Goal: Information Seeking & Learning: Check status

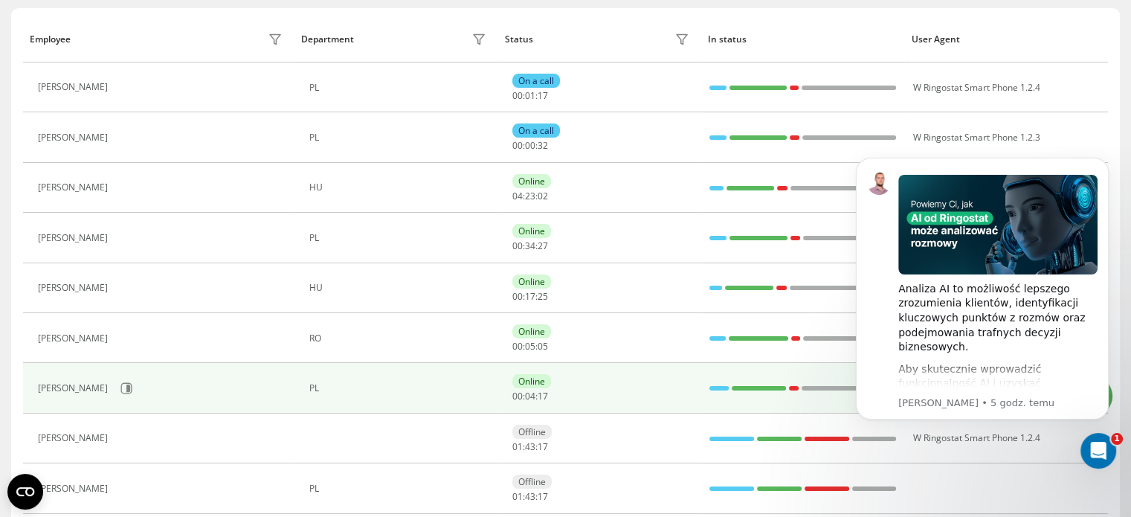
scroll to position [149, 0]
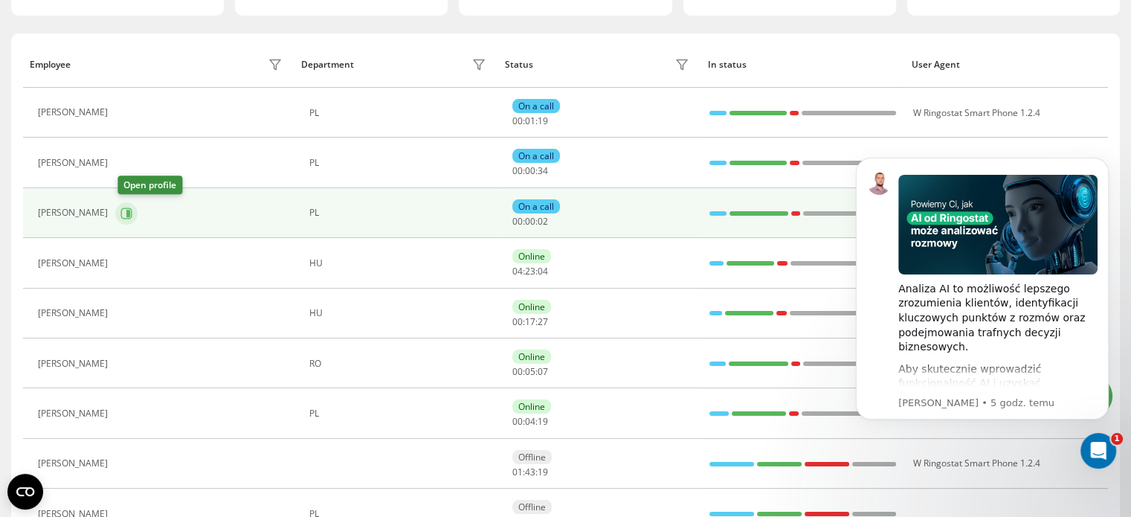
click at [129, 213] on icon at bounding box center [128, 212] width 4 height 7
click at [127, 216] on icon at bounding box center [126, 212] width 11 height 11
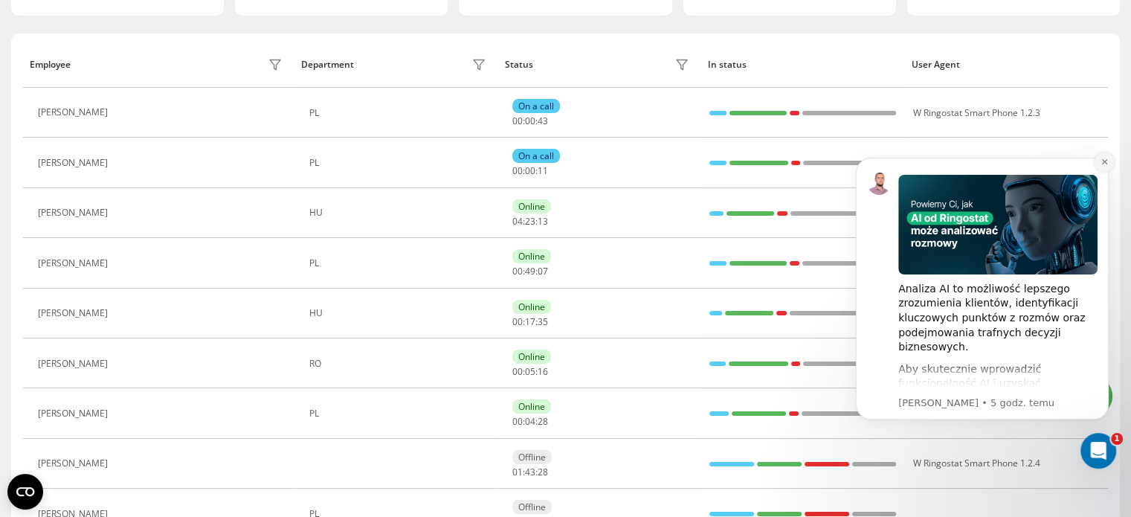
click at [1106, 157] on button "Dismiss notification" at bounding box center [1104, 161] width 19 height 19
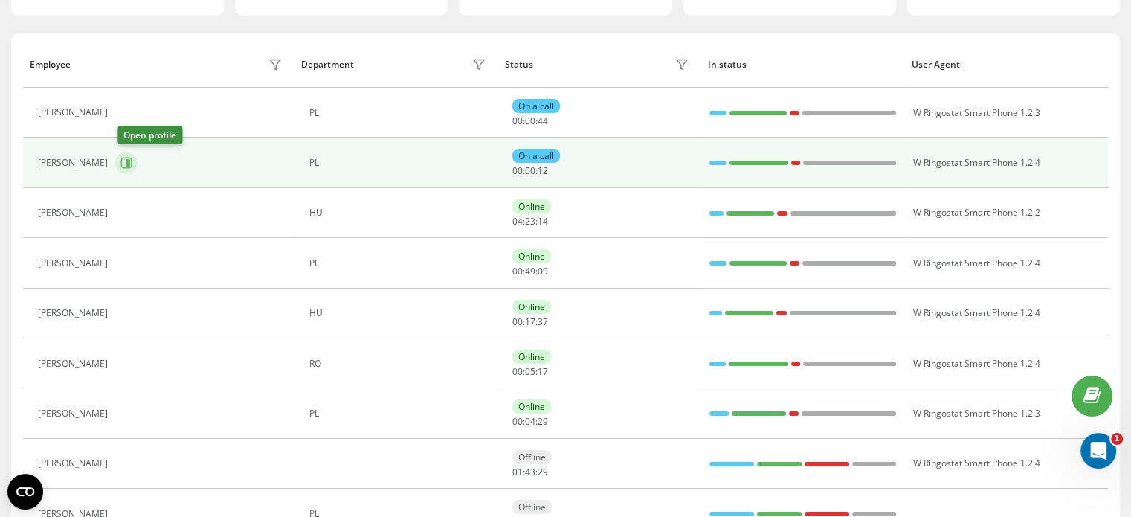
click at [128, 160] on icon at bounding box center [126, 163] width 12 height 12
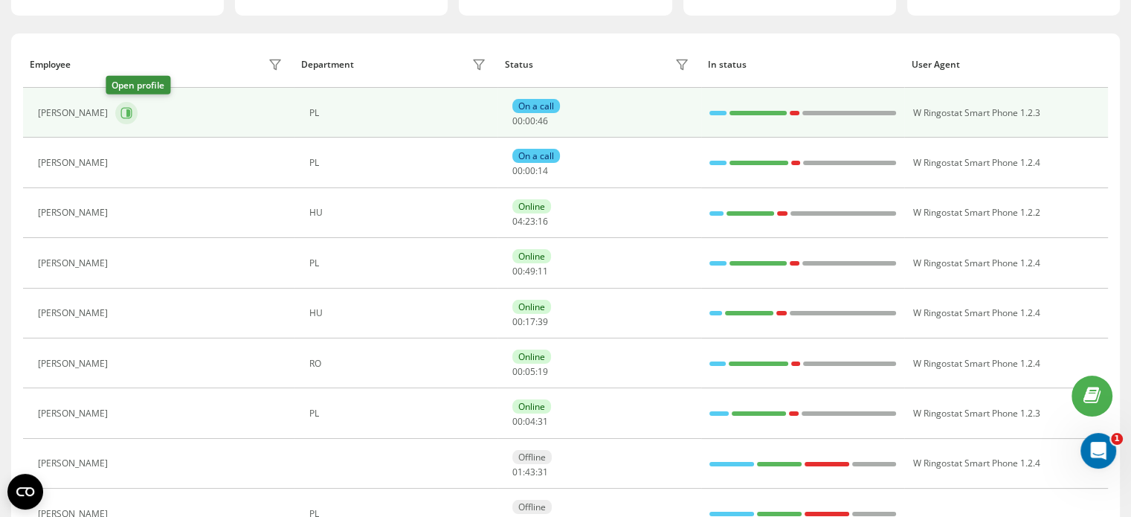
click at [126, 115] on icon at bounding box center [128, 112] width 4 height 7
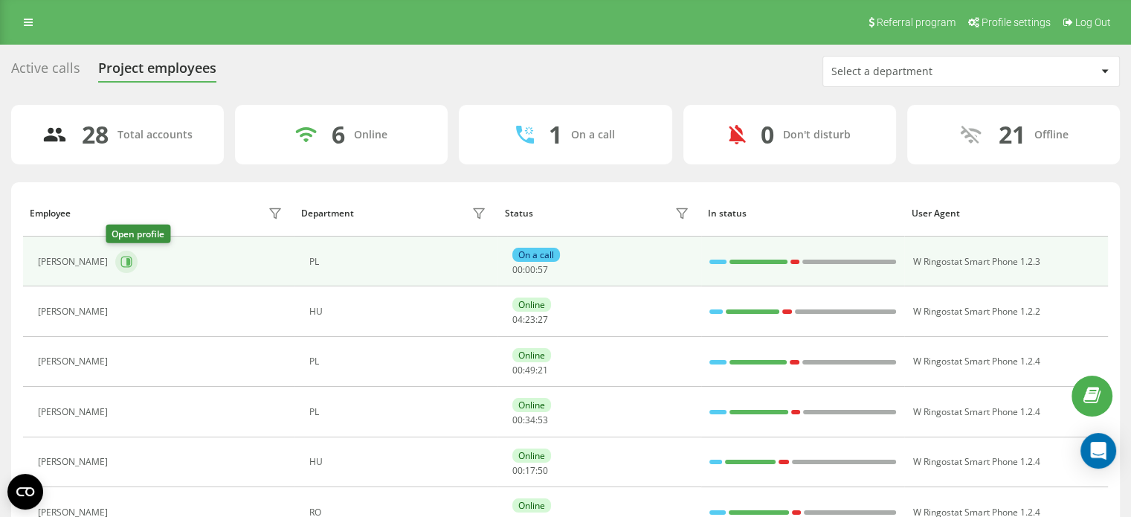
click at [120, 258] on icon at bounding box center [126, 262] width 12 height 12
click at [120, 260] on icon at bounding box center [126, 262] width 12 height 12
click at [121, 265] on icon at bounding box center [126, 261] width 11 height 11
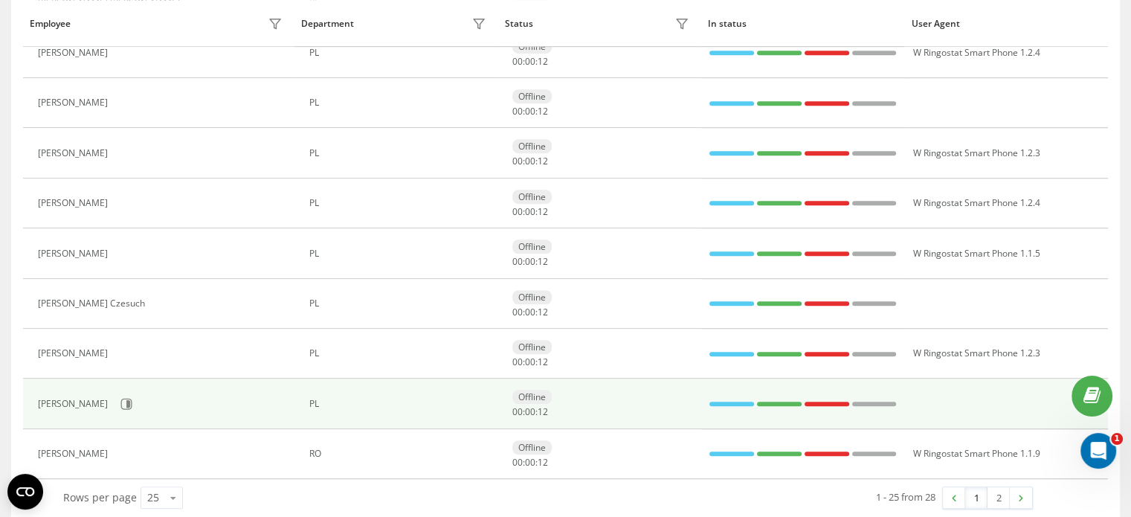
scroll to position [1023, 0]
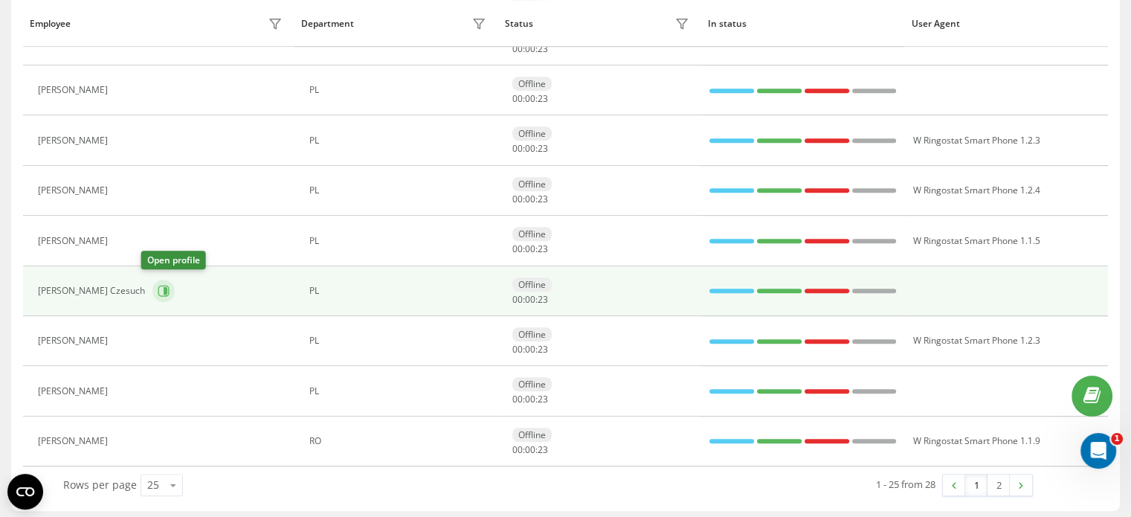
click at [158, 288] on icon at bounding box center [164, 291] width 12 height 12
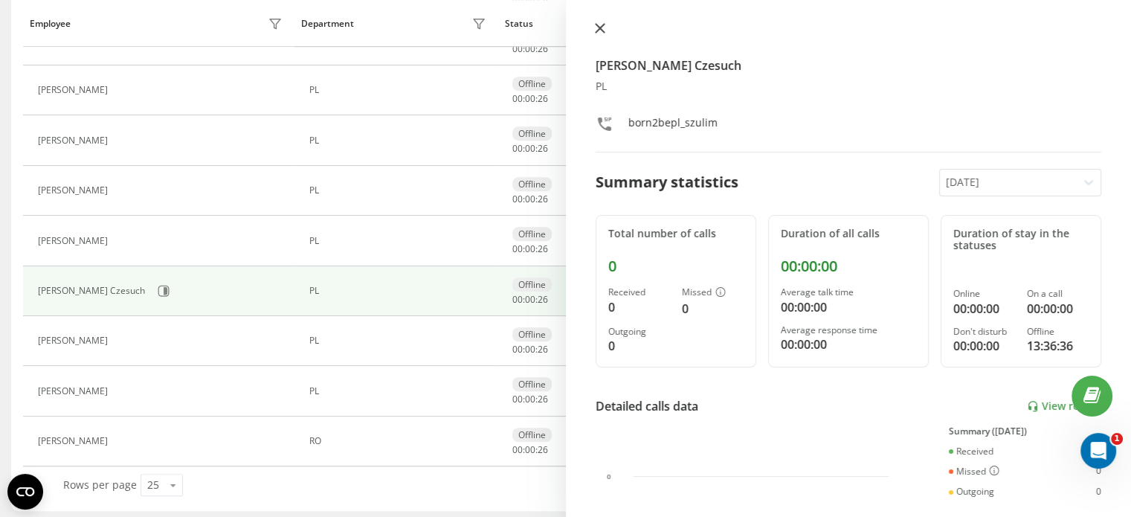
click at [602, 22] on button at bounding box center [599, 29] width 19 height 14
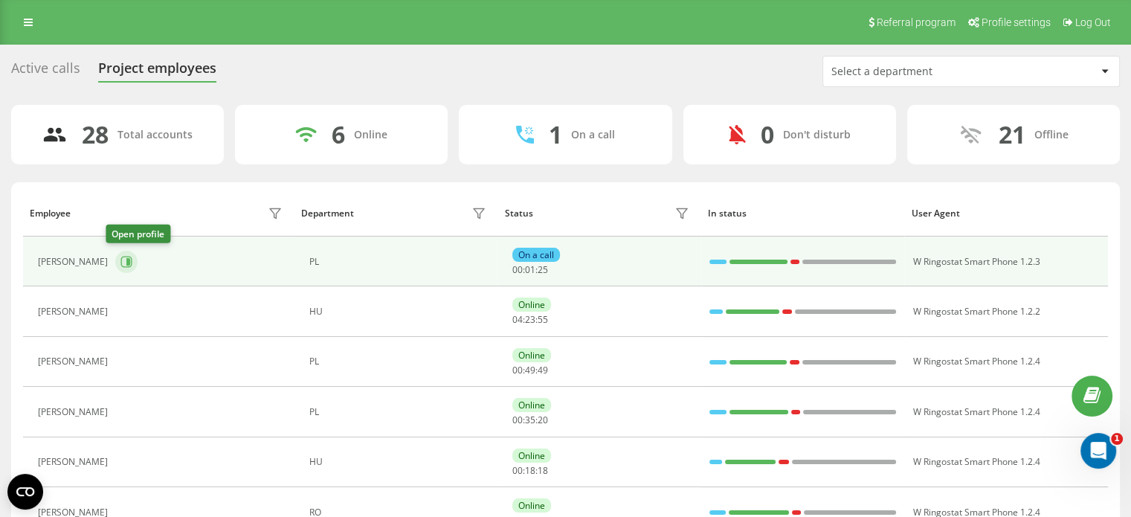
click at [120, 264] on icon at bounding box center [126, 262] width 12 height 12
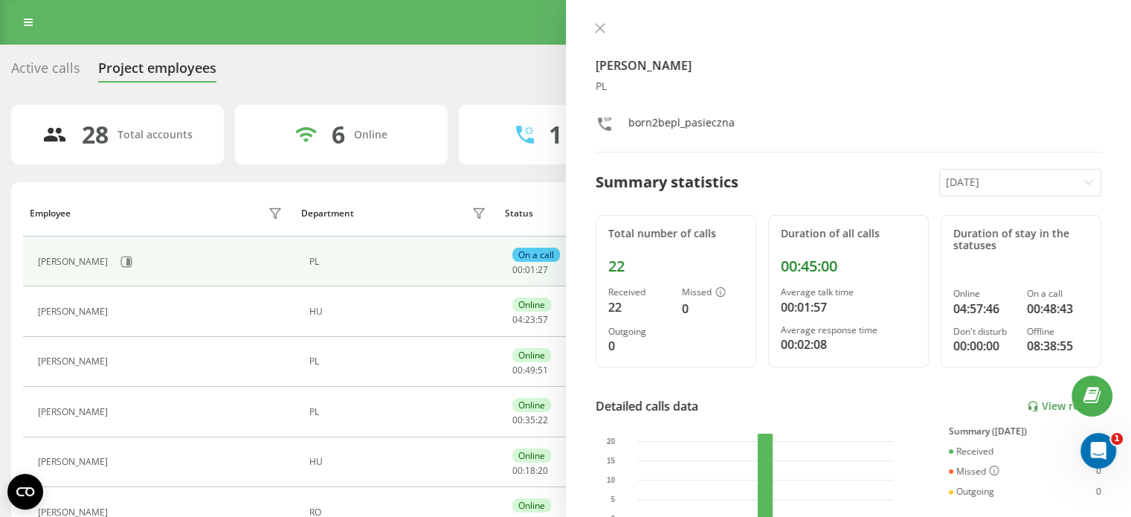
click at [599, 19] on div "Julia Pasieczna PL born2bepl_pasieczna Summary statistics Today Total number of…" at bounding box center [849, 258] width 566 height 517
click at [605, 28] on button at bounding box center [599, 29] width 19 height 14
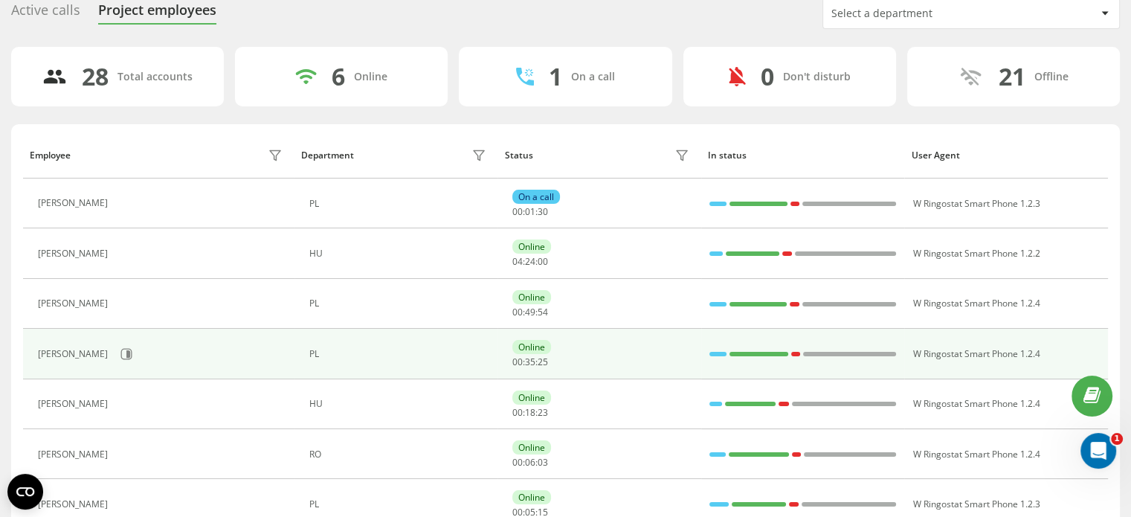
scroll to position [74, 0]
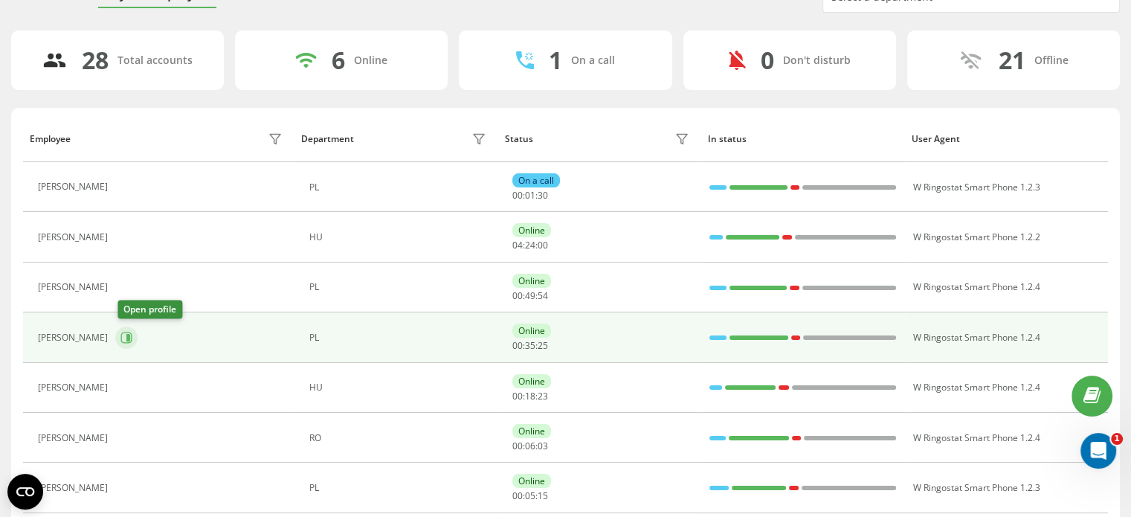
click at [122, 337] on icon at bounding box center [126, 338] width 12 height 12
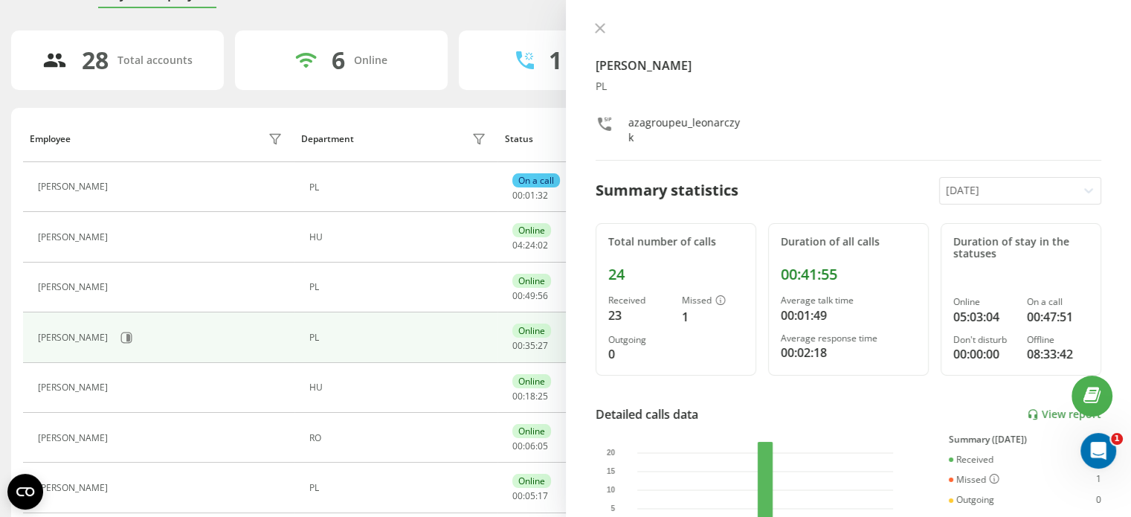
click at [602, 19] on div "Kamil Leonarczyk PL azagroupeu_leonarczyk Summary statistics Today Total number…" at bounding box center [849, 258] width 566 height 517
click at [598, 29] on icon at bounding box center [599, 28] width 9 height 9
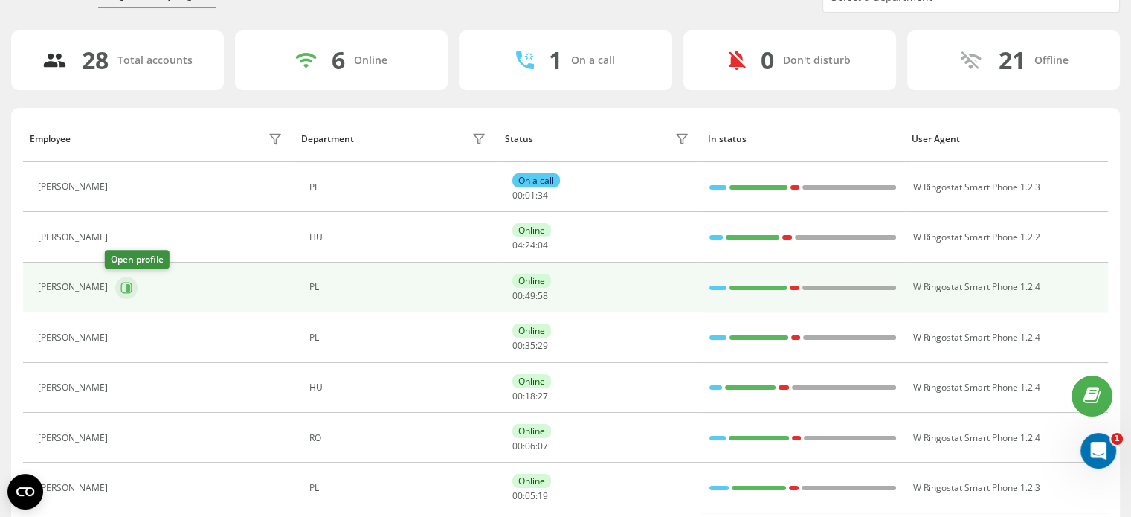
click at [121, 288] on icon at bounding box center [126, 288] width 12 height 12
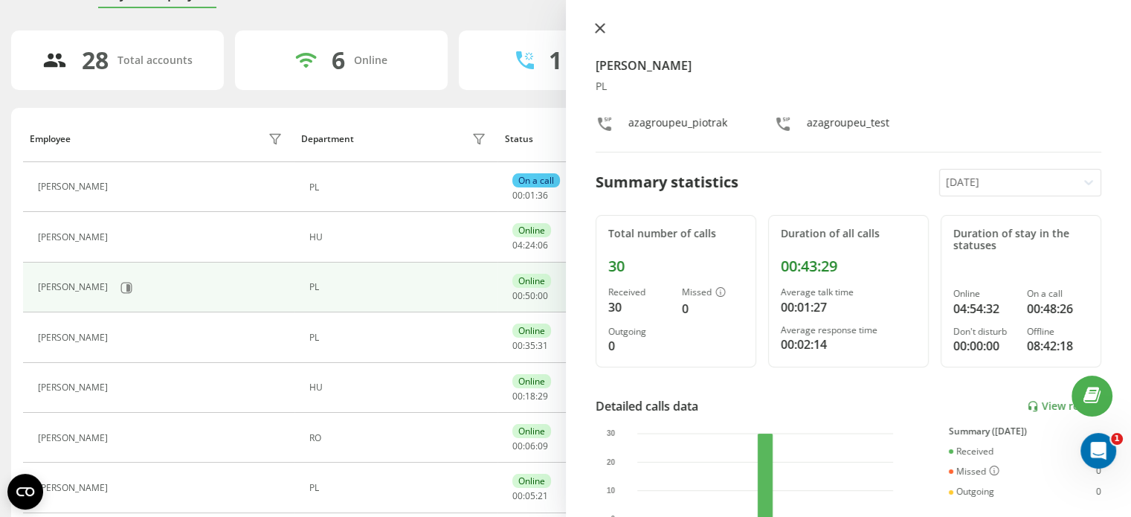
click at [593, 30] on button at bounding box center [599, 29] width 19 height 14
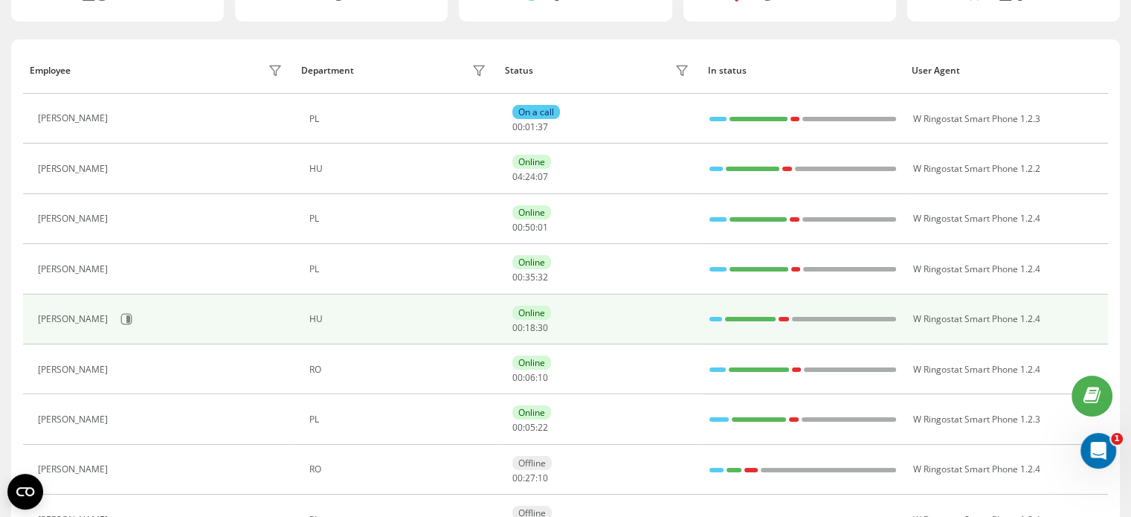
scroll to position [223, 0]
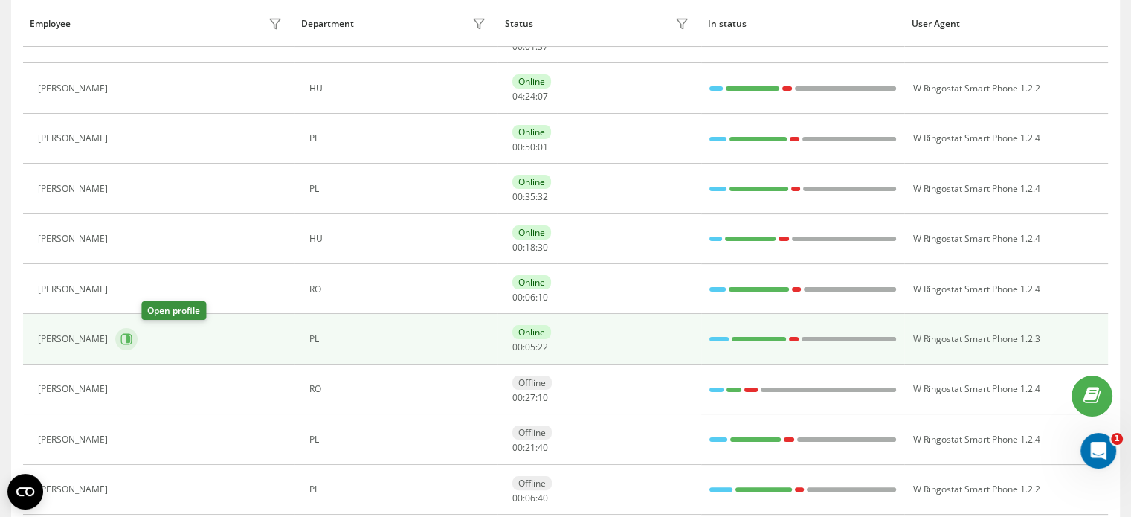
click at [132, 338] on icon at bounding box center [126, 339] width 12 height 12
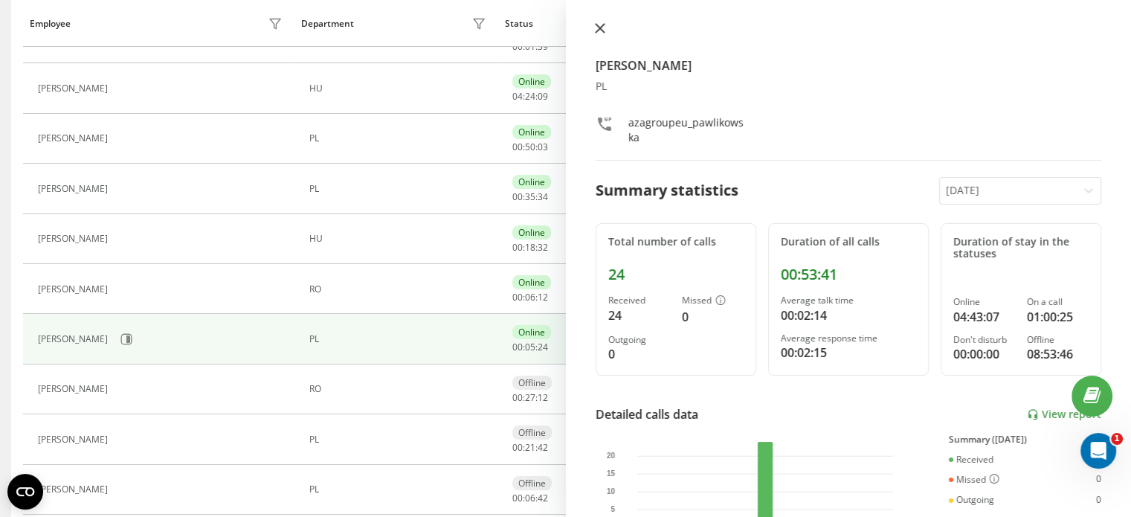
click at [598, 25] on icon at bounding box center [600, 28] width 10 height 10
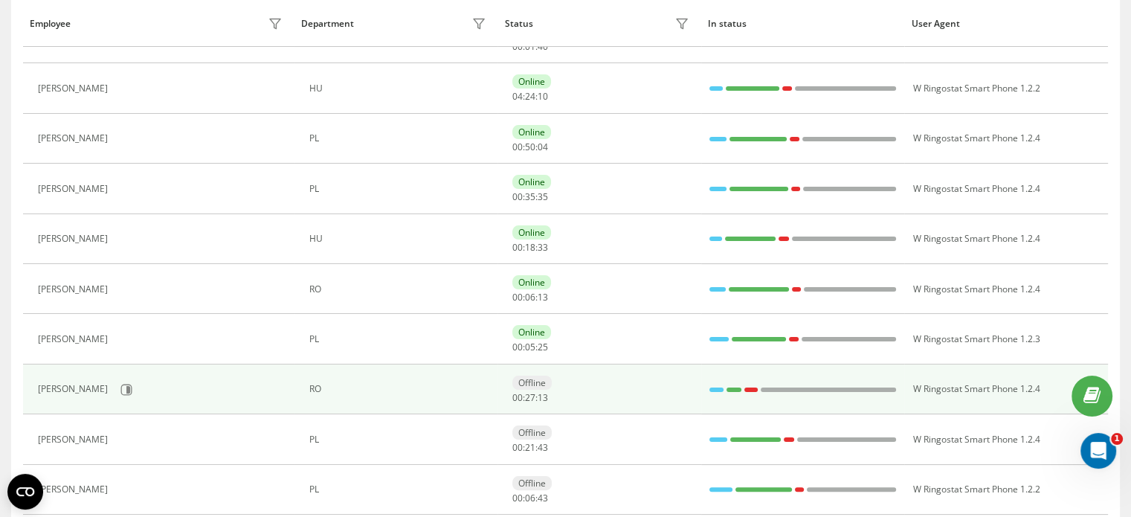
scroll to position [297, 0]
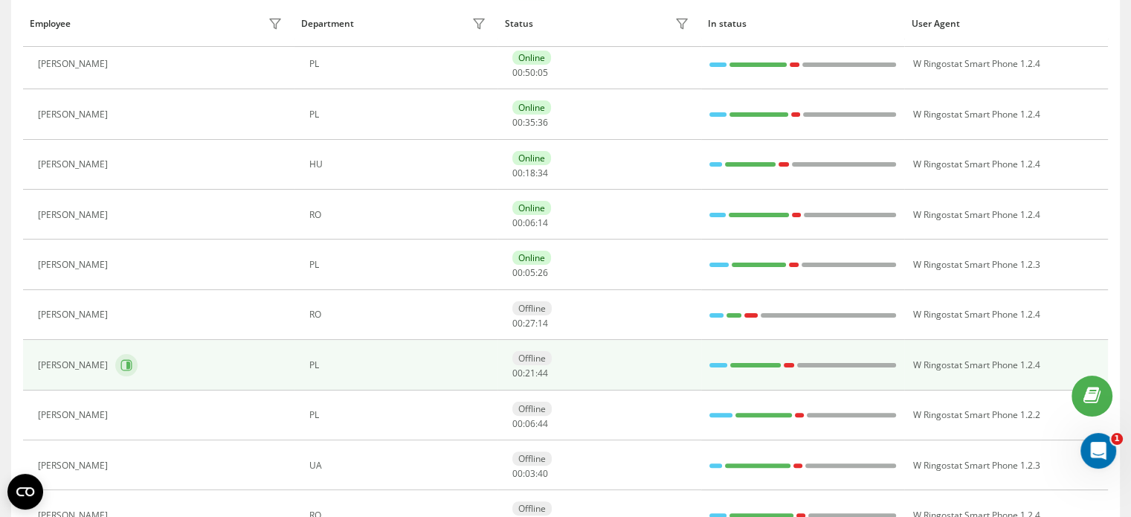
click at [132, 368] on icon at bounding box center [126, 364] width 11 height 11
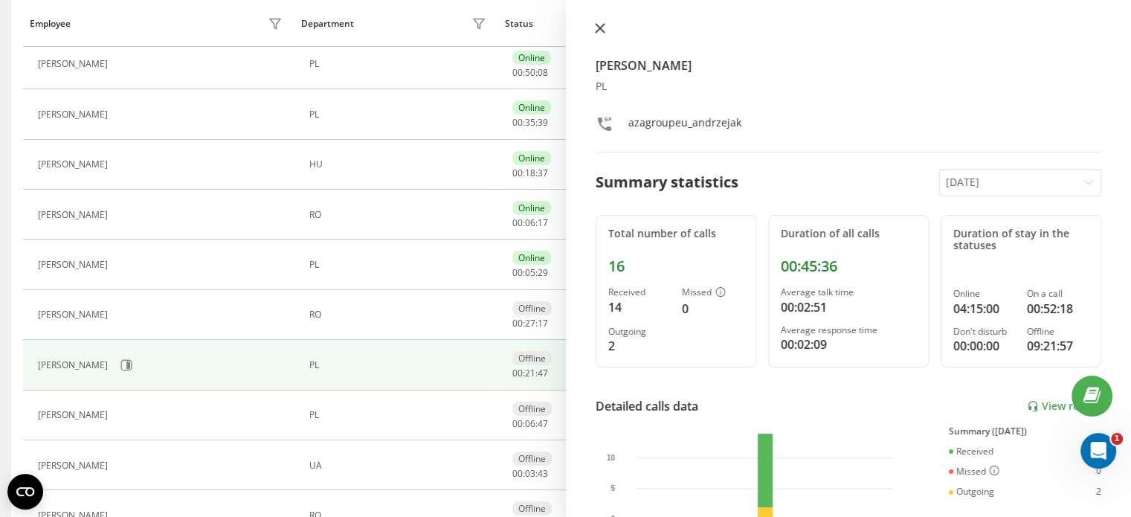
click at [601, 34] on button at bounding box center [599, 29] width 19 height 14
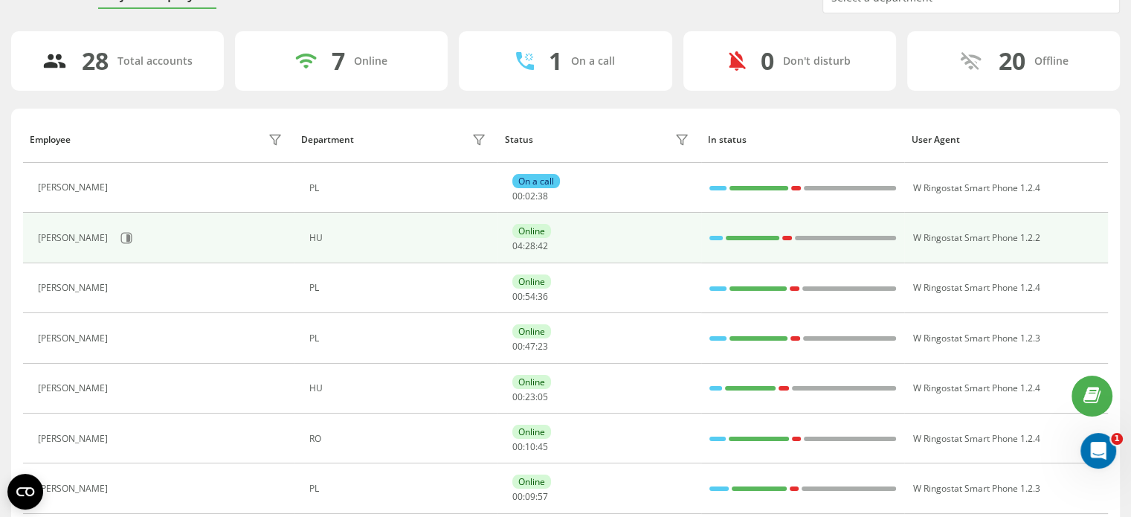
scroll to position [74, 0]
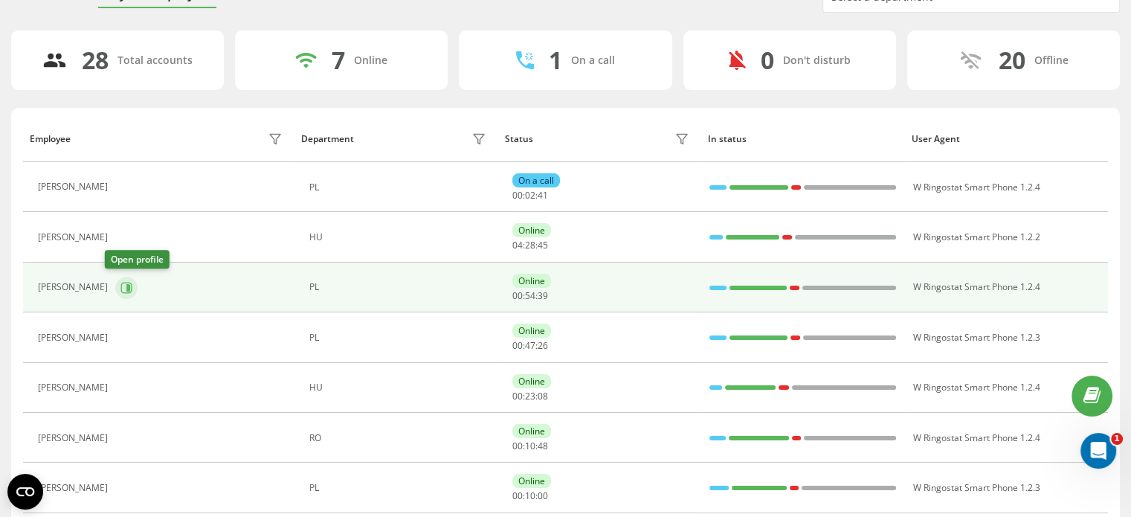
click at [120, 282] on icon at bounding box center [126, 288] width 12 height 12
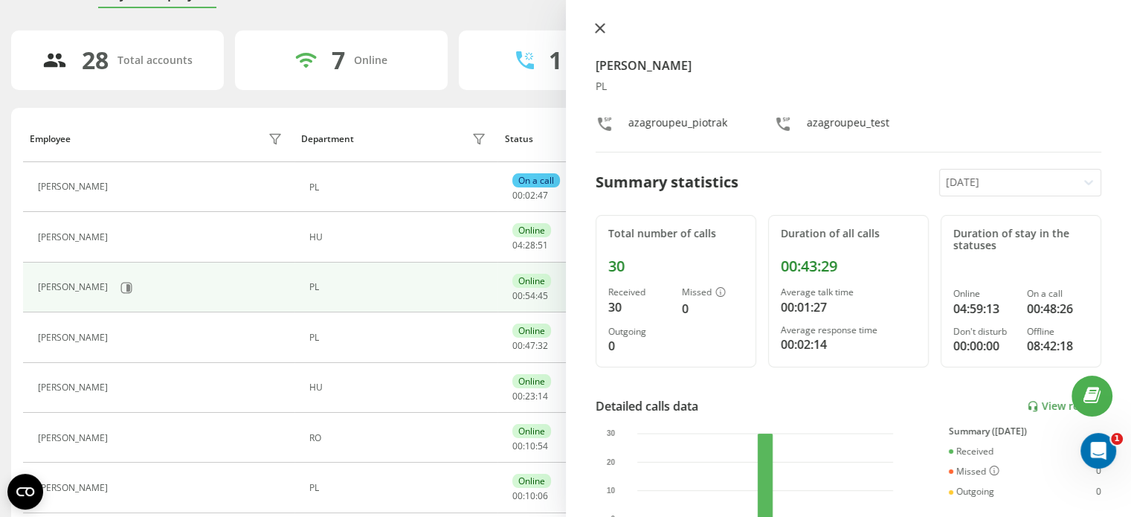
click at [598, 25] on icon at bounding box center [600, 28] width 10 height 10
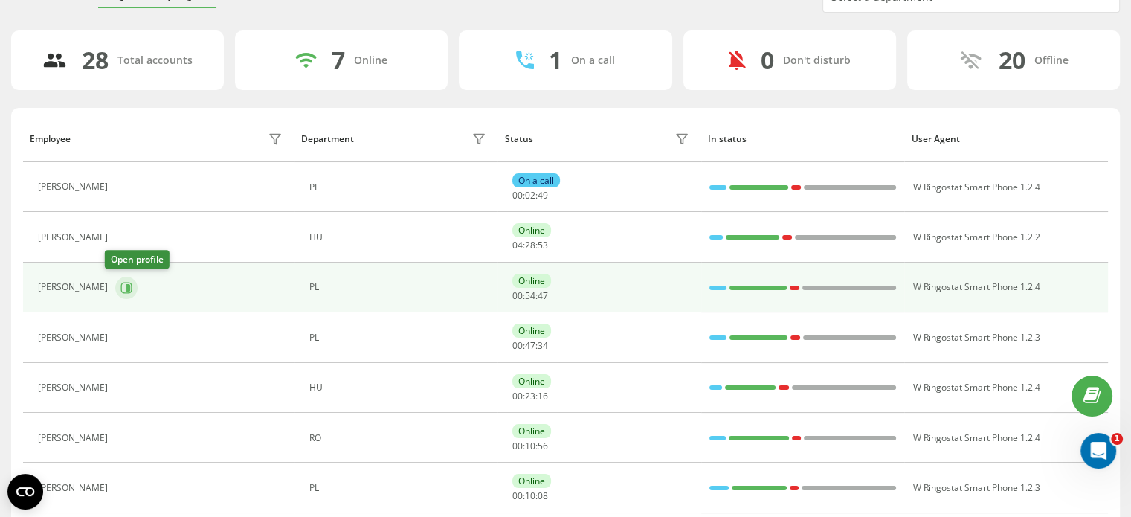
click at [120, 289] on icon at bounding box center [126, 288] width 12 height 12
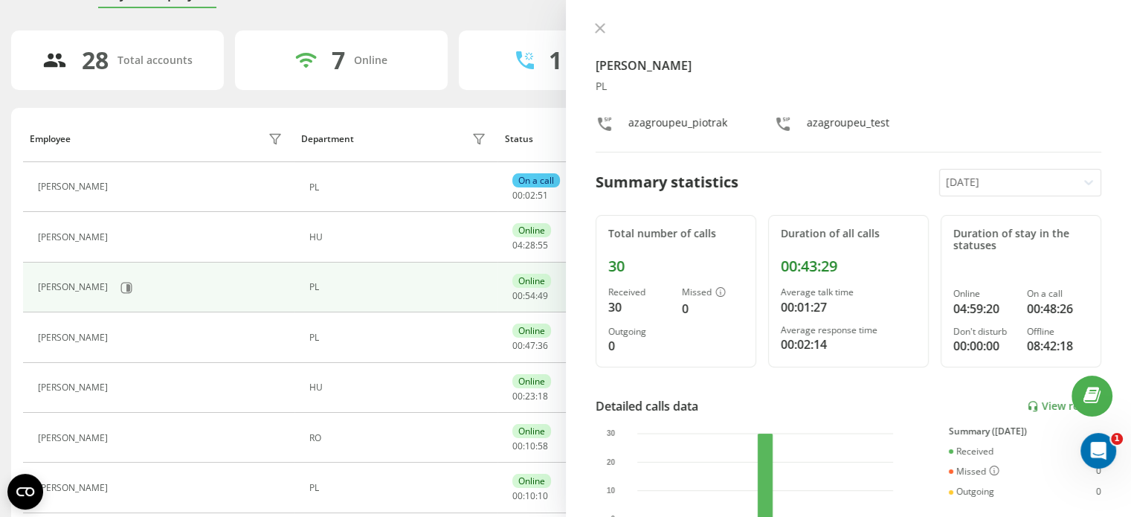
click at [605, 37] on div "Wiktor Piotrak PL azagroupeu_piotrak azagroupeu_test" at bounding box center [849, 87] width 506 height 130
click at [604, 25] on icon at bounding box center [600, 28] width 10 height 10
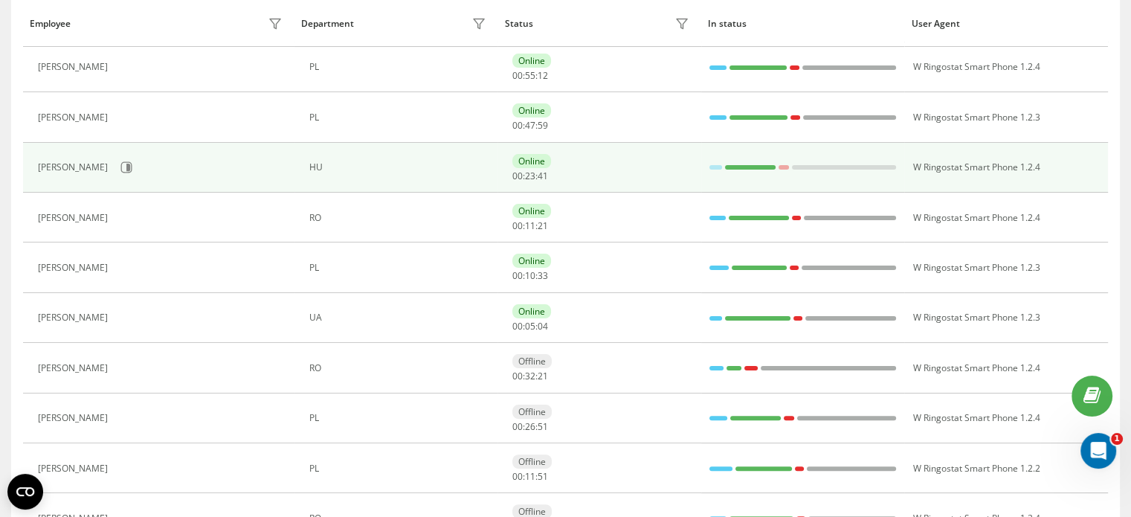
scroll to position [372, 0]
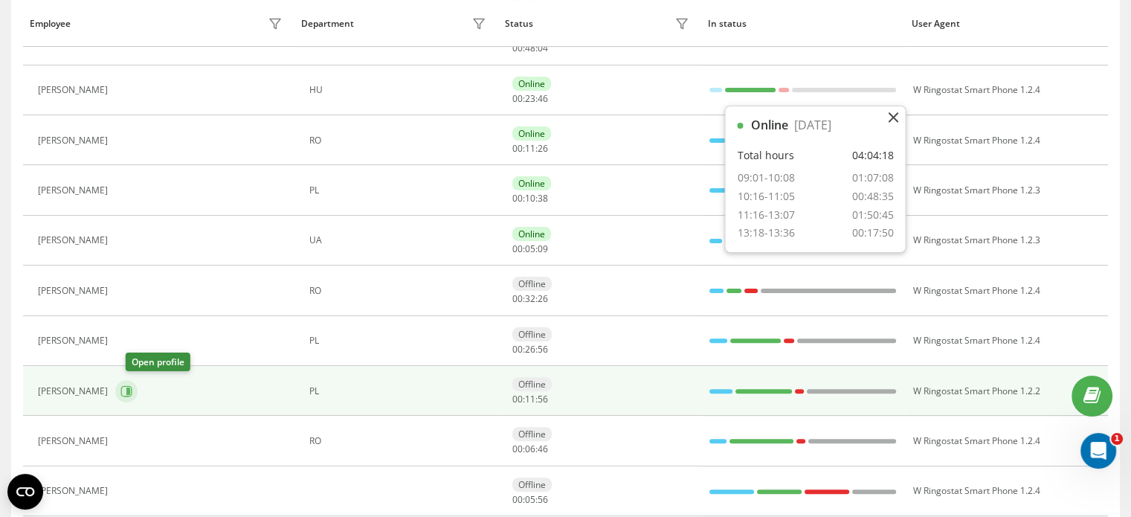
click at [132, 387] on icon at bounding box center [126, 391] width 12 height 12
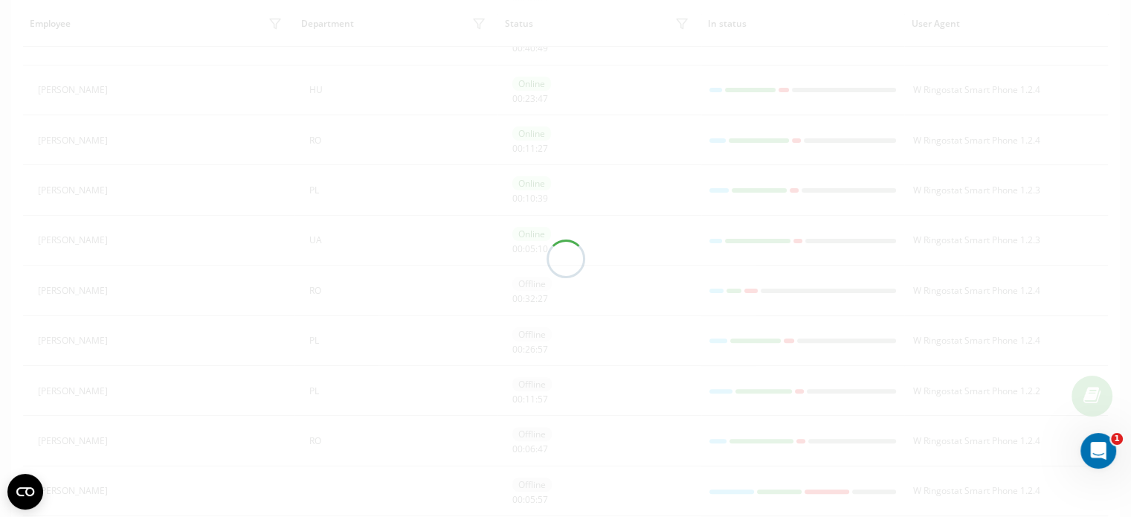
scroll to position [321, 0]
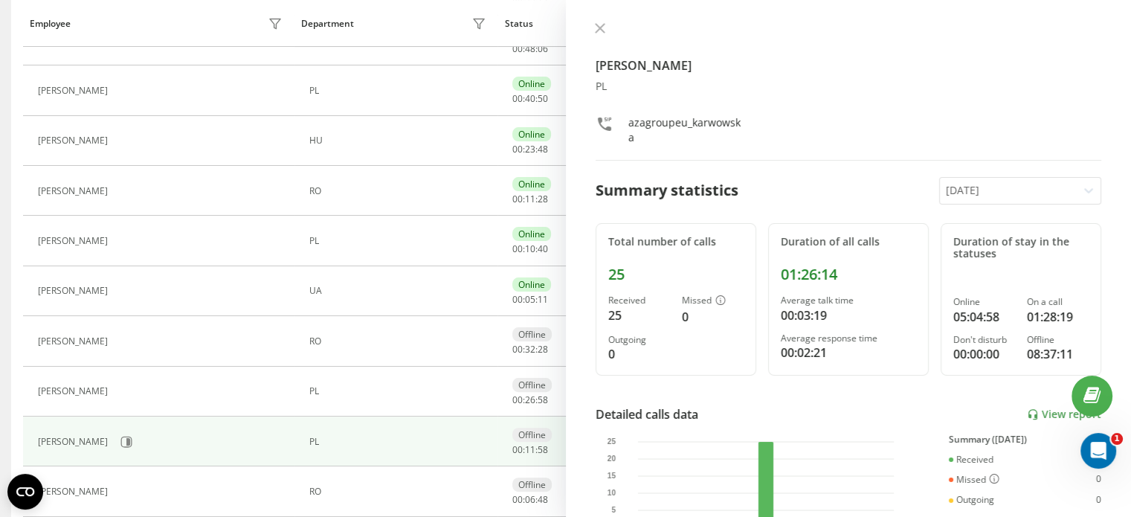
click at [601, 26] on icon at bounding box center [599, 28] width 9 height 9
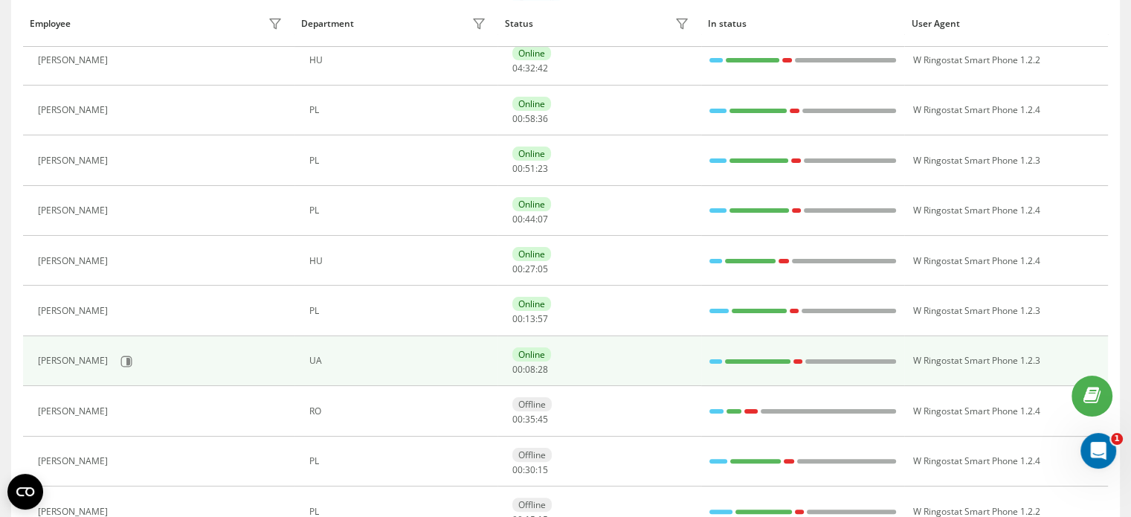
scroll to position [321, 0]
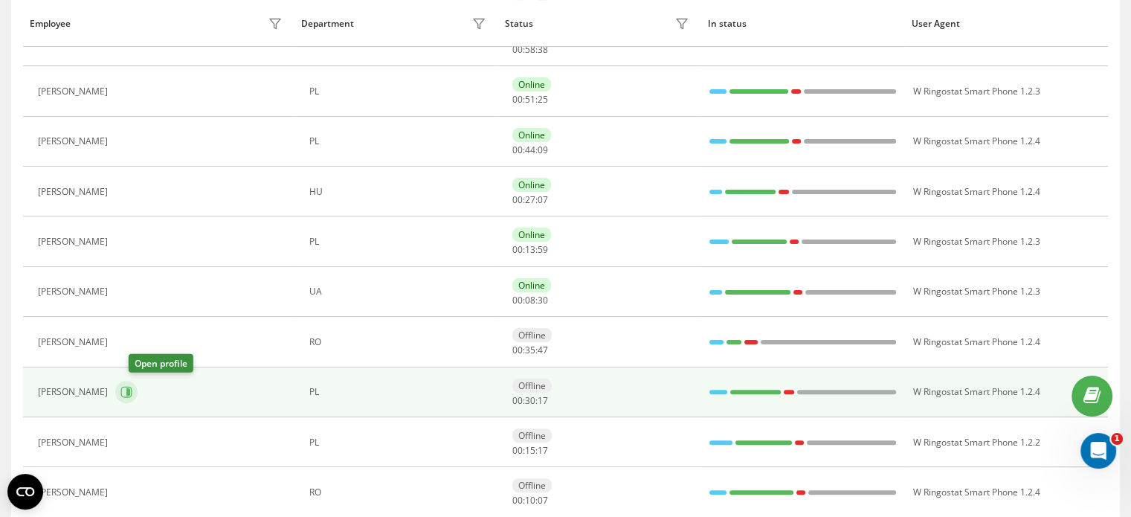
click at [132, 390] on icon at bounding box center [126, 392] width 12 height 12
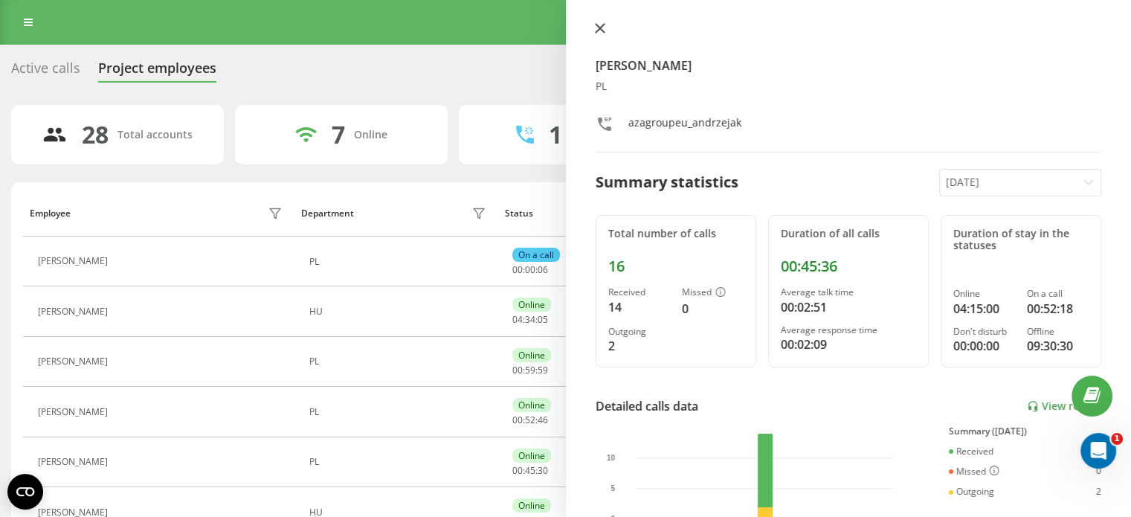
click at [604, 30] on icon at bounding box center [600, 28] width 10 height 10
